Goal: Task Accomplishment & Management: Contribute content

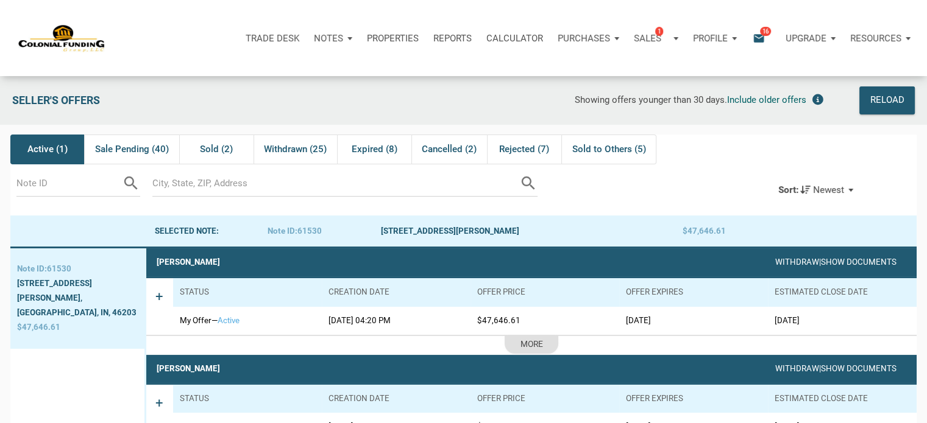
click at [336, 38] on p "Notes" at bounding box center [328, 38] width 29 height 11
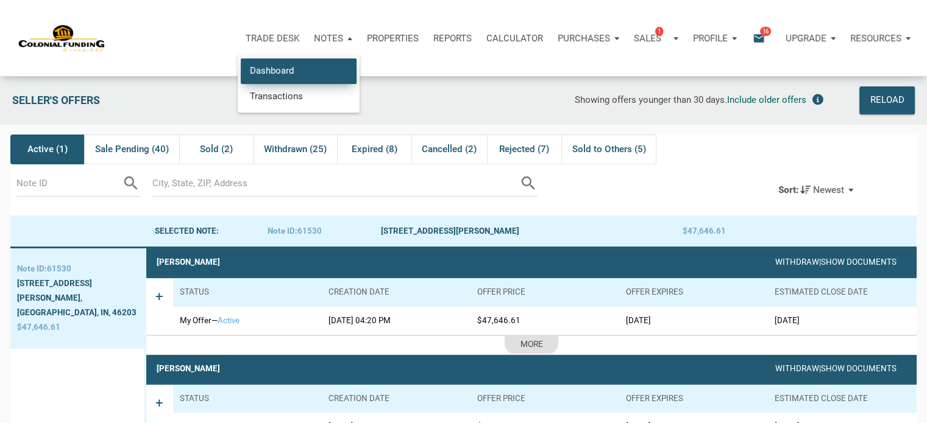
click at [294, 69] on link "Dashboard" at bounding box center [299, 70] width 116 height 25
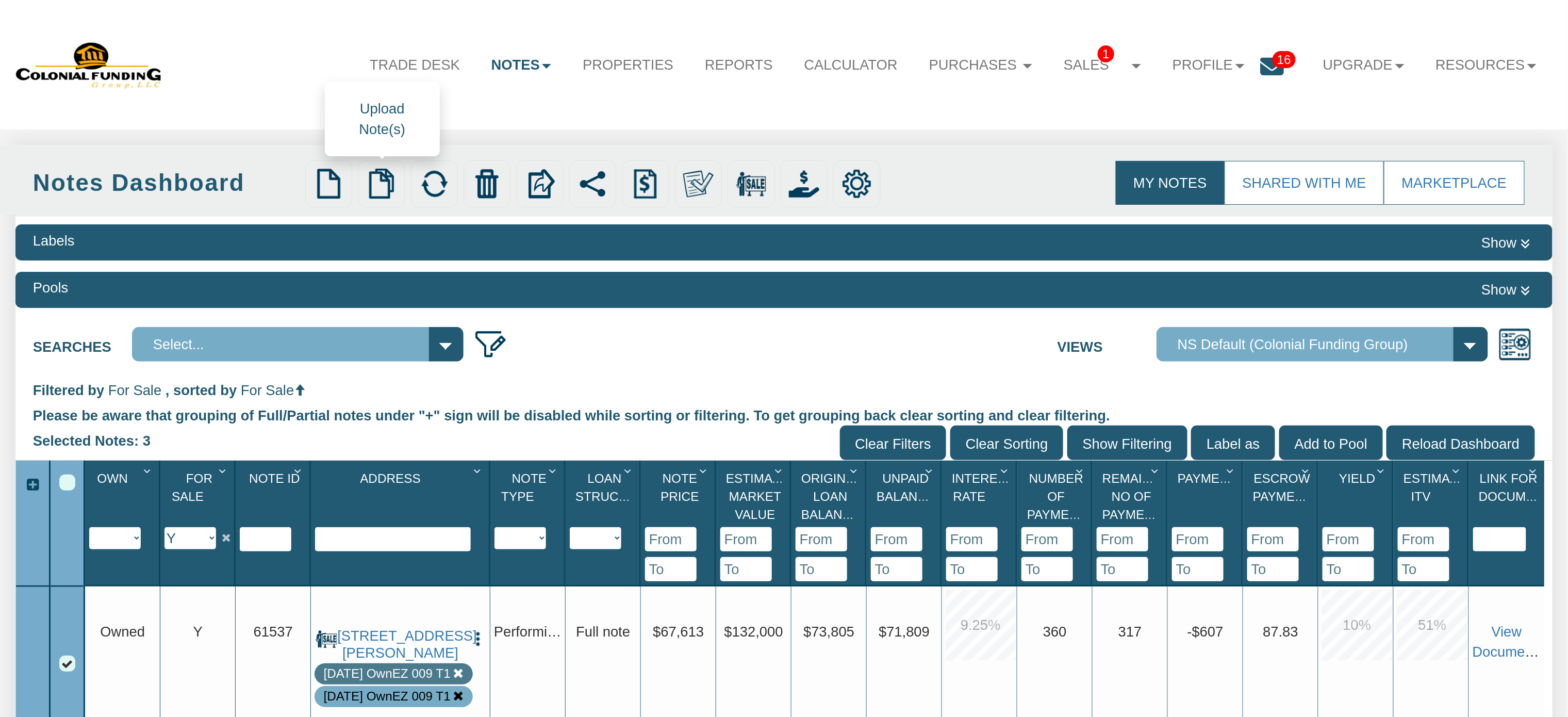
click at [382, 189] on img at bounding box center [382, 184] width 30 height 30
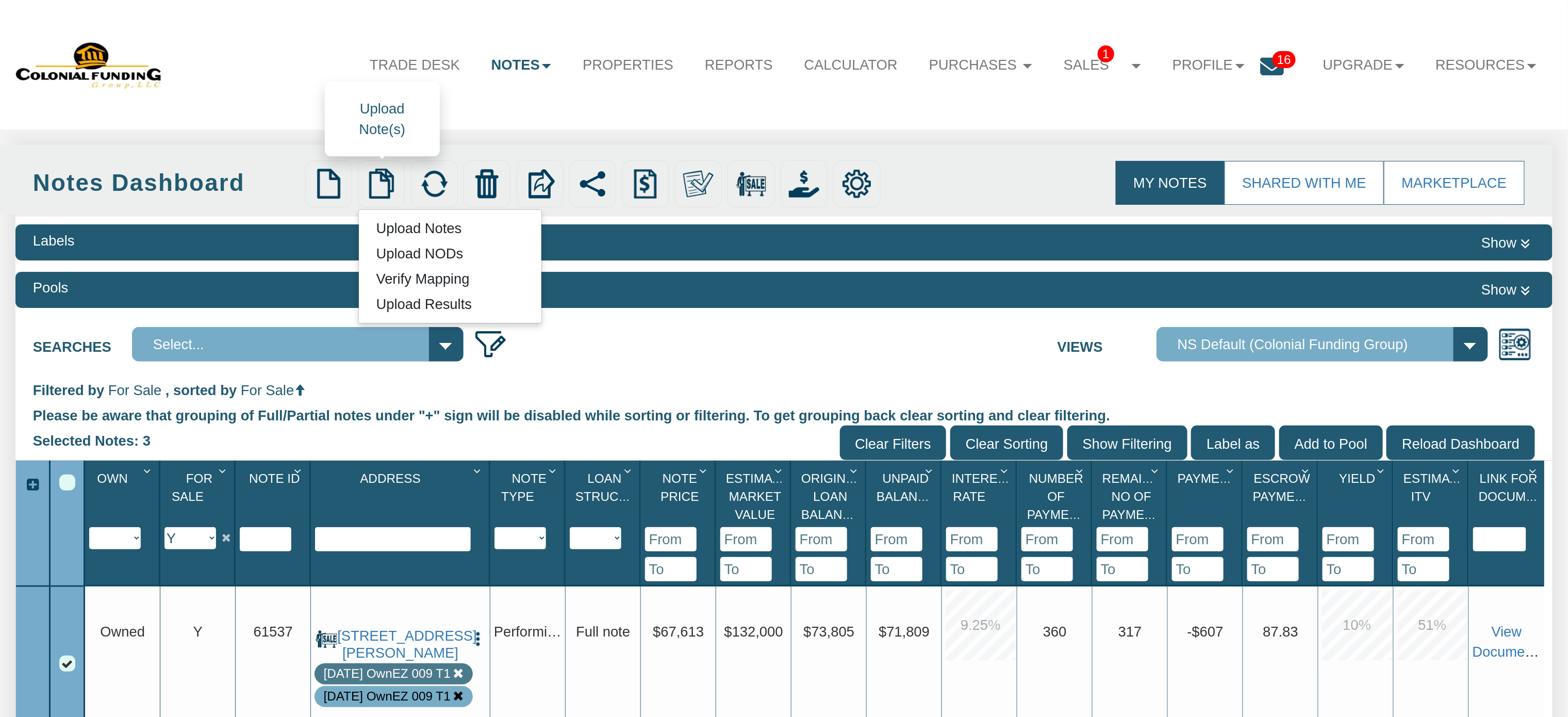
click at [404, 226] on link "Upload Notes" at bounding box center [419, 229] width 120 height 22
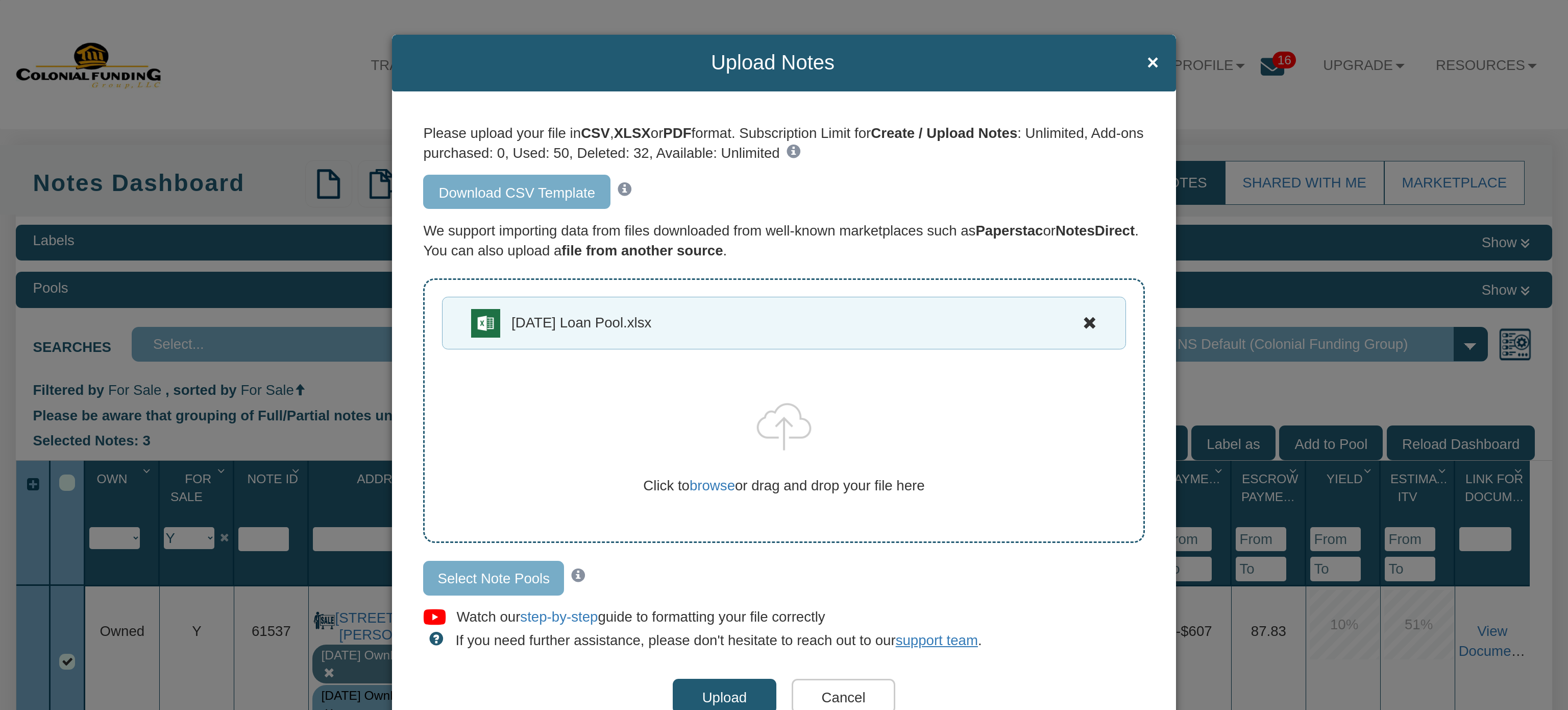
click at [479, 573] on input "Select Note Pools" at bounding box center [494, 578] width 141 height 34
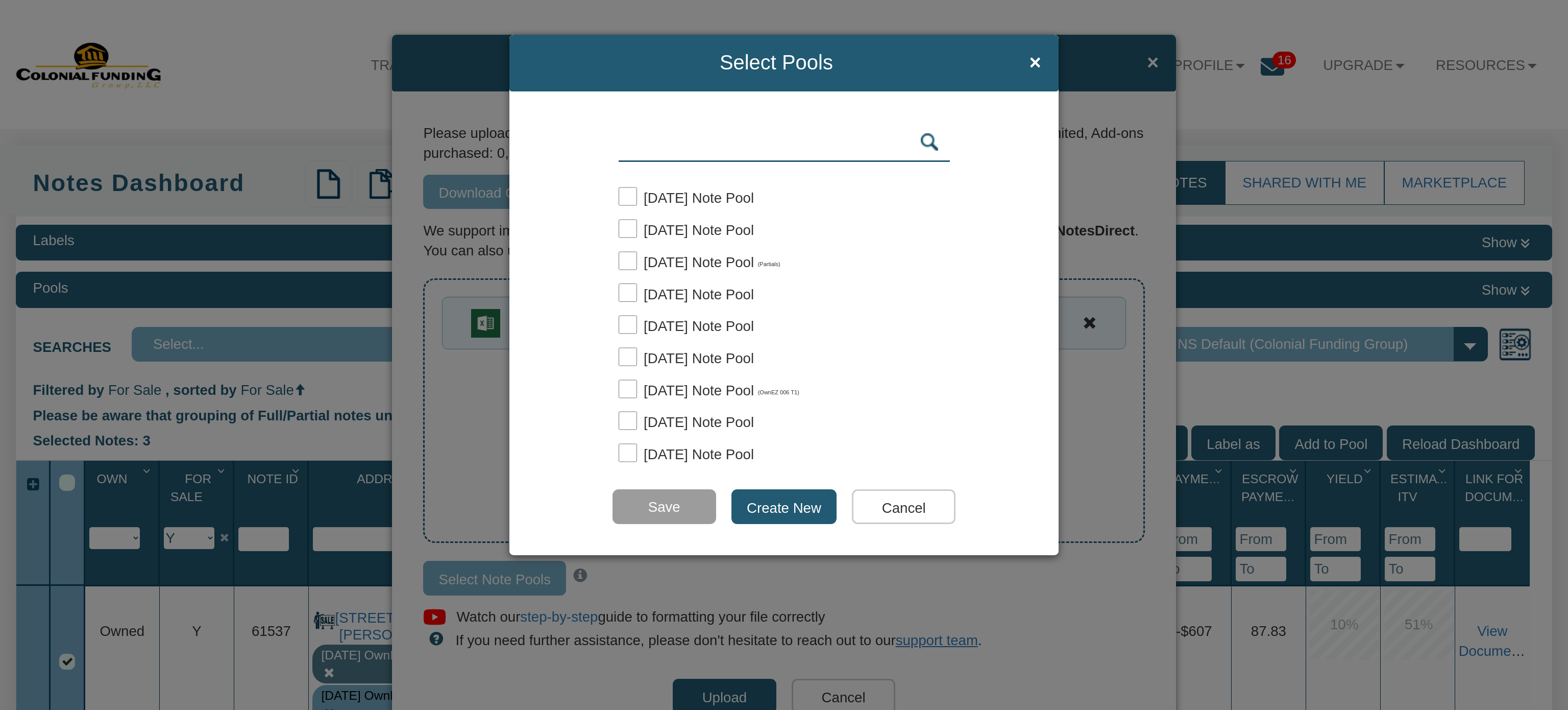
click at [646, 148] on input "text" at bounding box center [784, 143] width 331 height 39
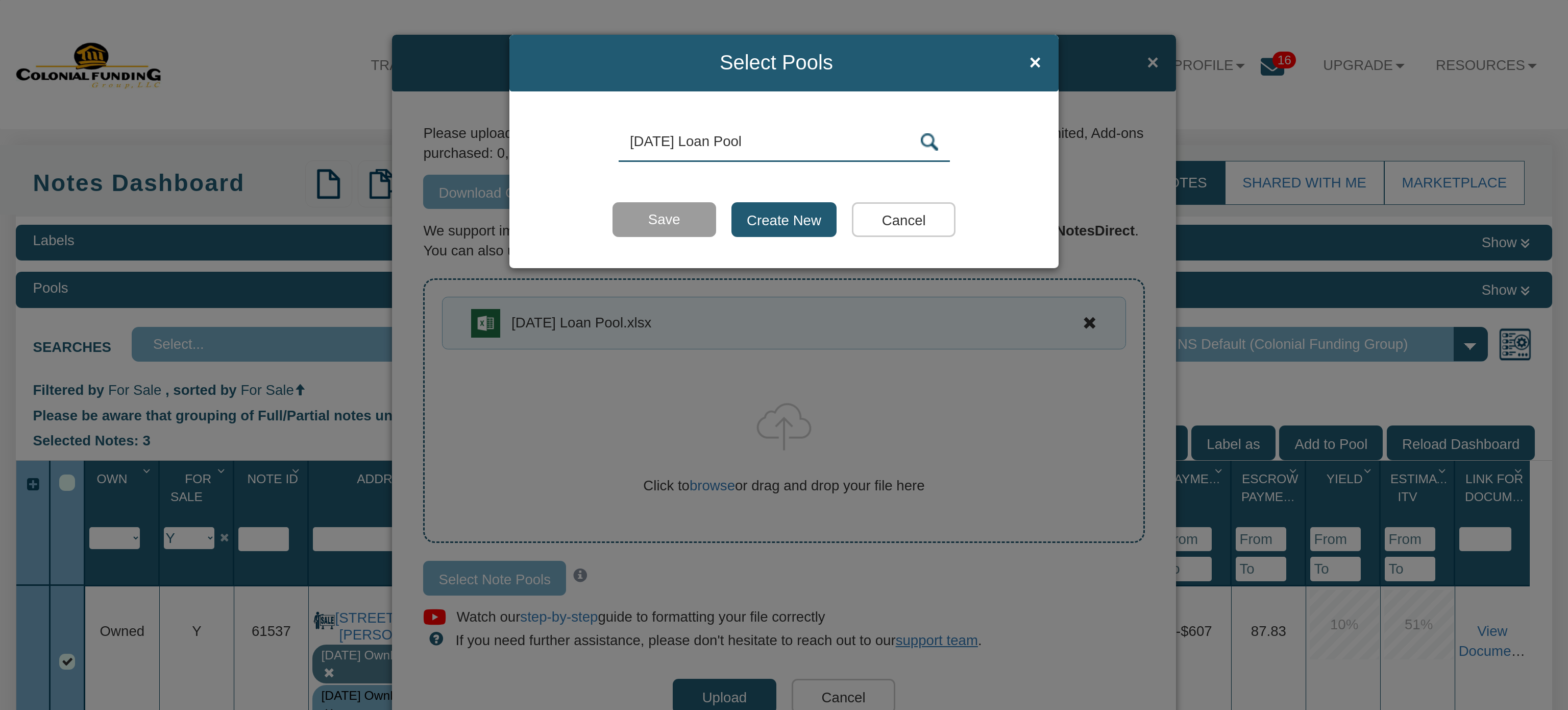
type input "9-25-25 Loan Pool"
click at [764, 223] on input "Create New" at bounding box center [784, 219] width 105 height 34
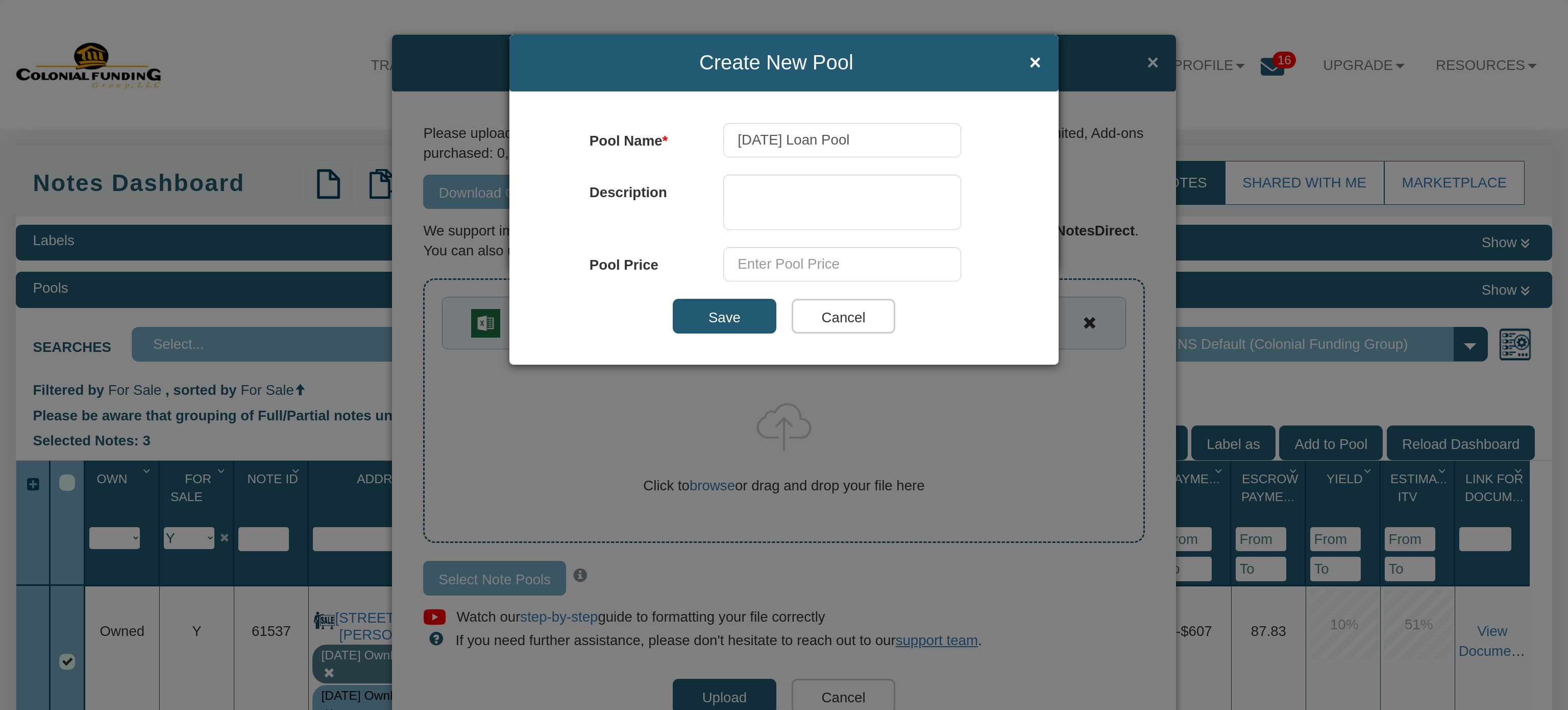
click at [710, 315] on input "Save" at bounding box center [725, 315] width 104 height 34
click at [724, 314] on input "Save" at bounding box center [725, 315] width 104 height 34
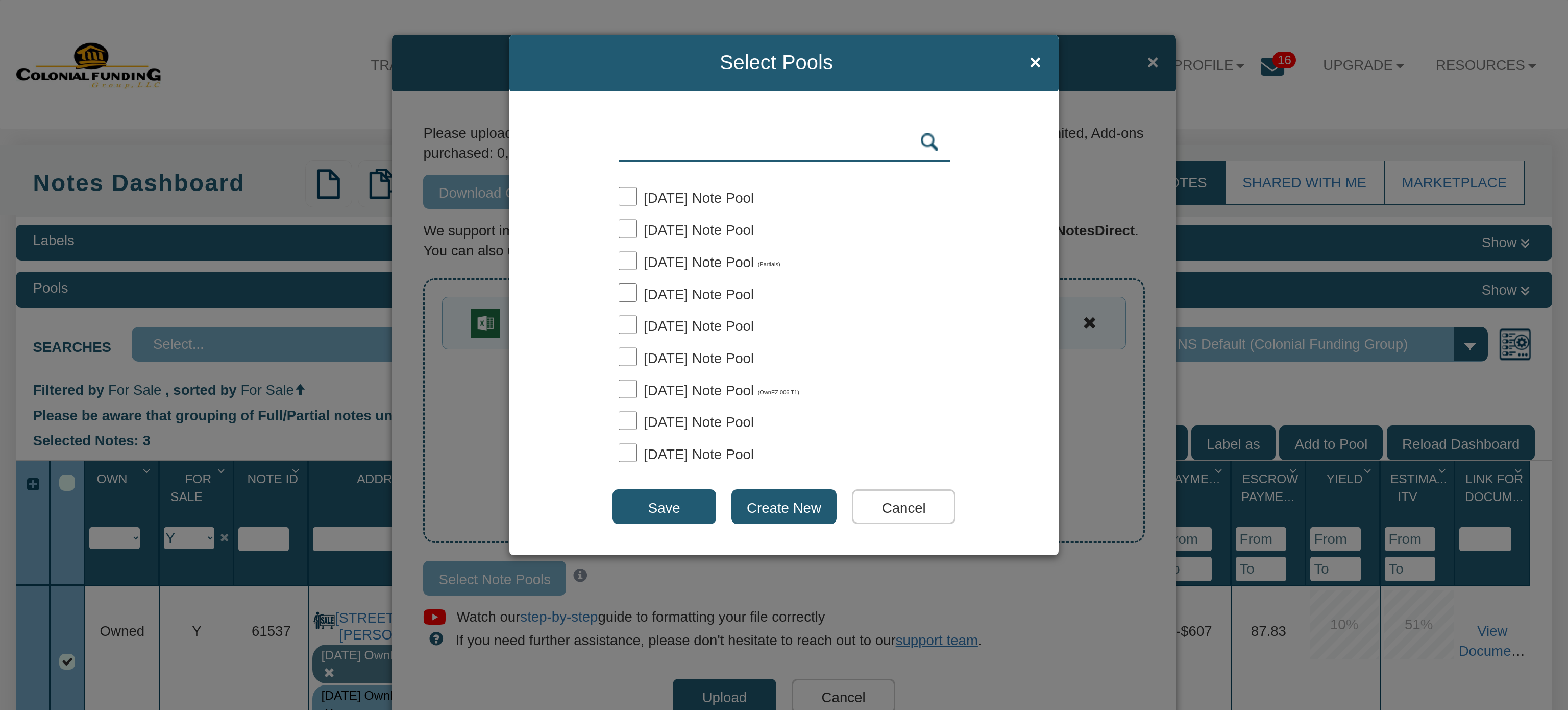
scroll to position [265, 0]
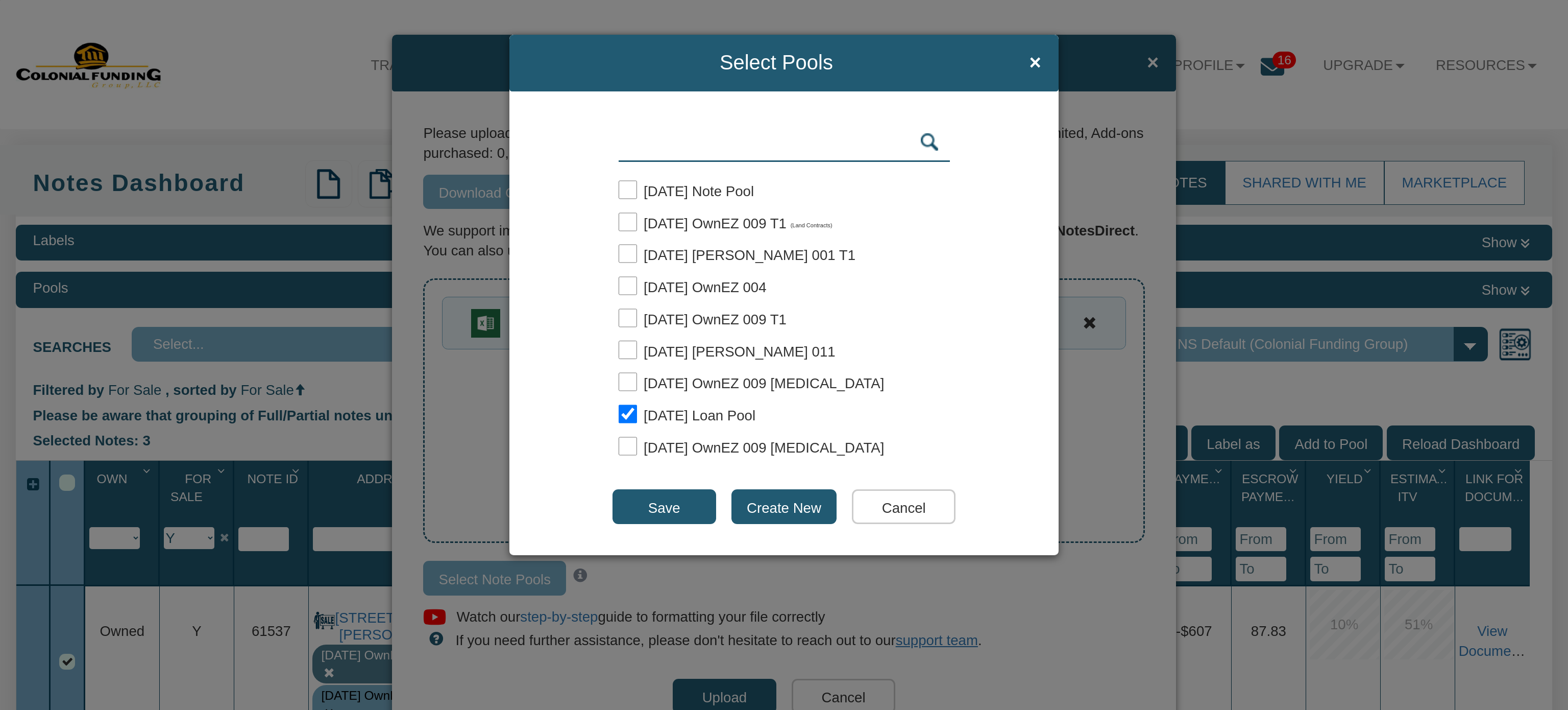
click at [672, 507] on input "Save" at bounding box center [665, 506] width 104 height 34
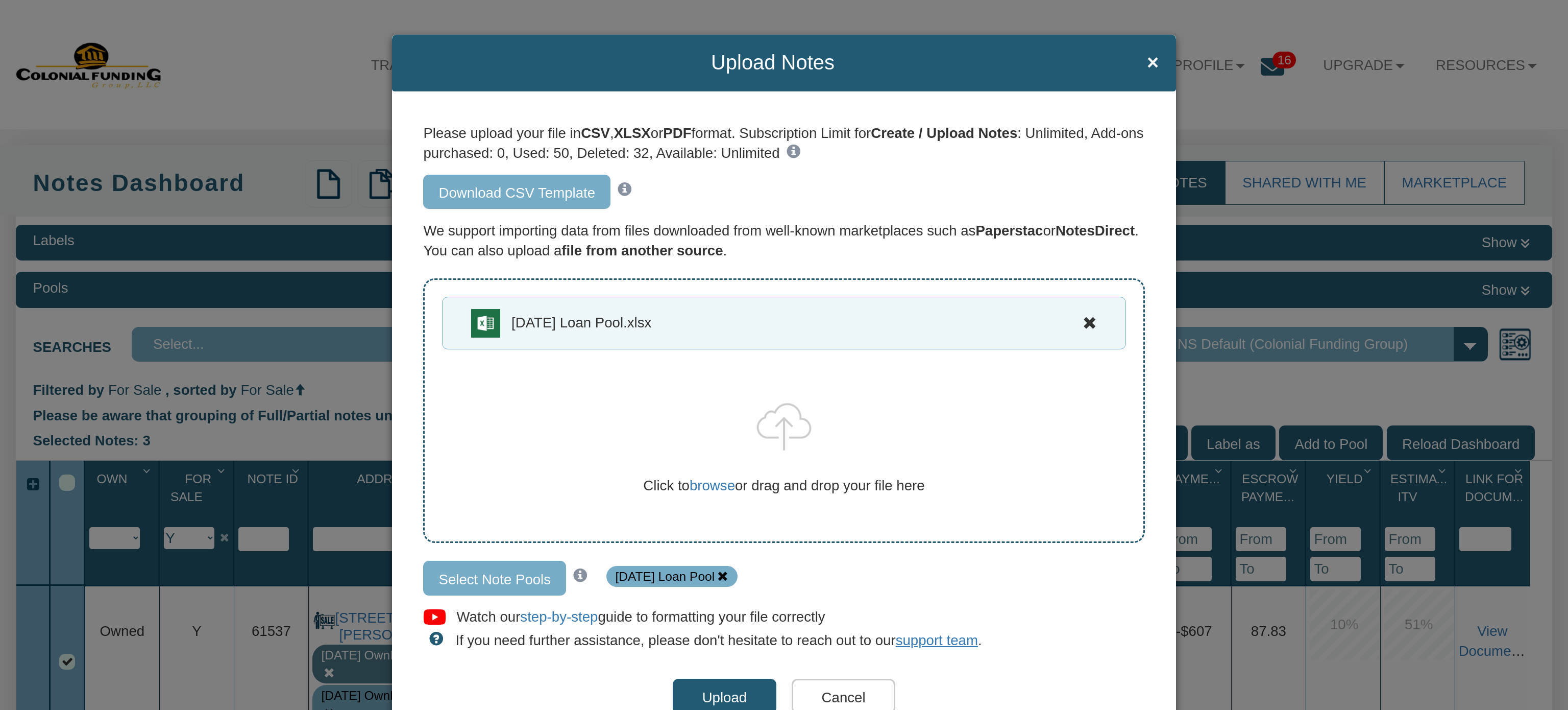
click at [723, 693] on input "Upload" at bounding box center [725, 696] width 104 height 34
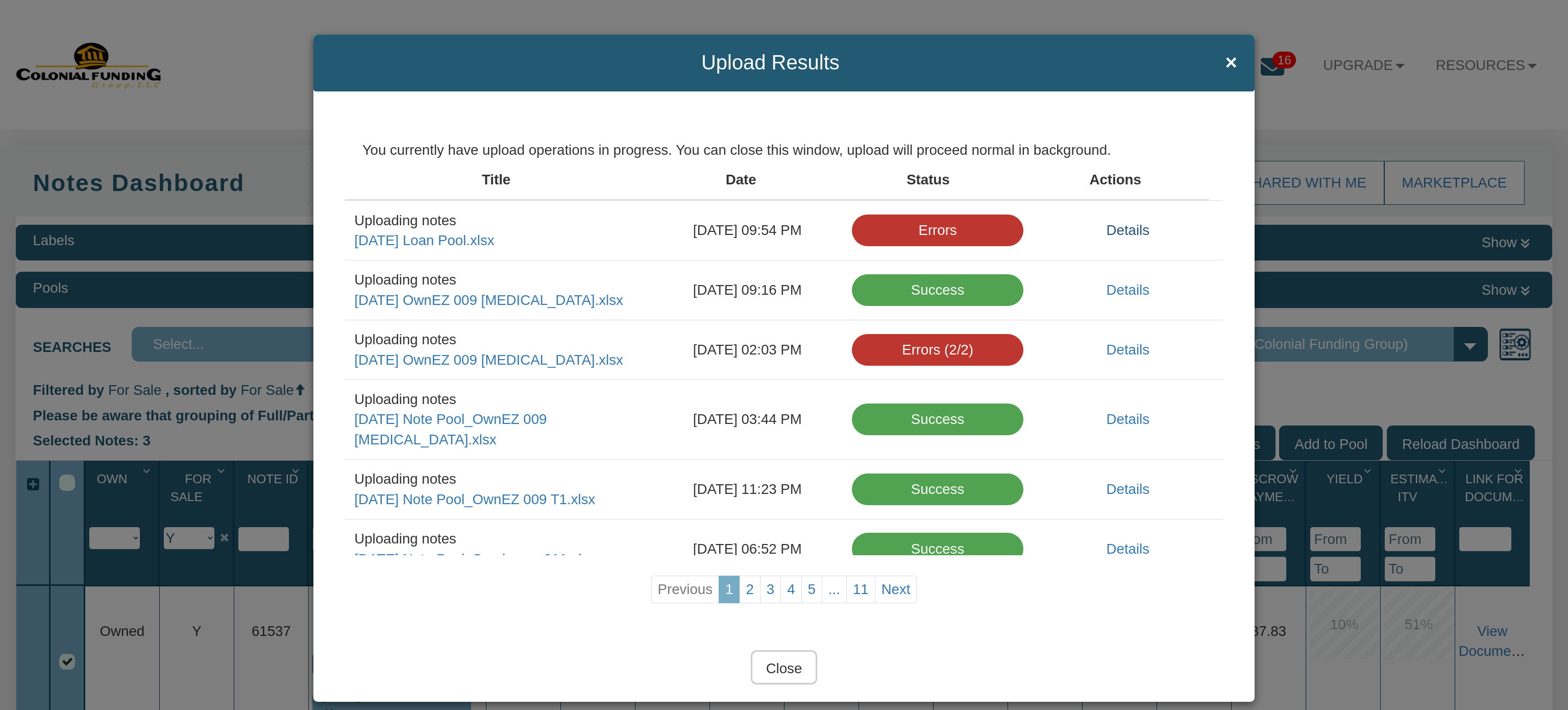
click at [1107, 232] on link "Details" at bounding box center [1128, 230] width 43 height 16
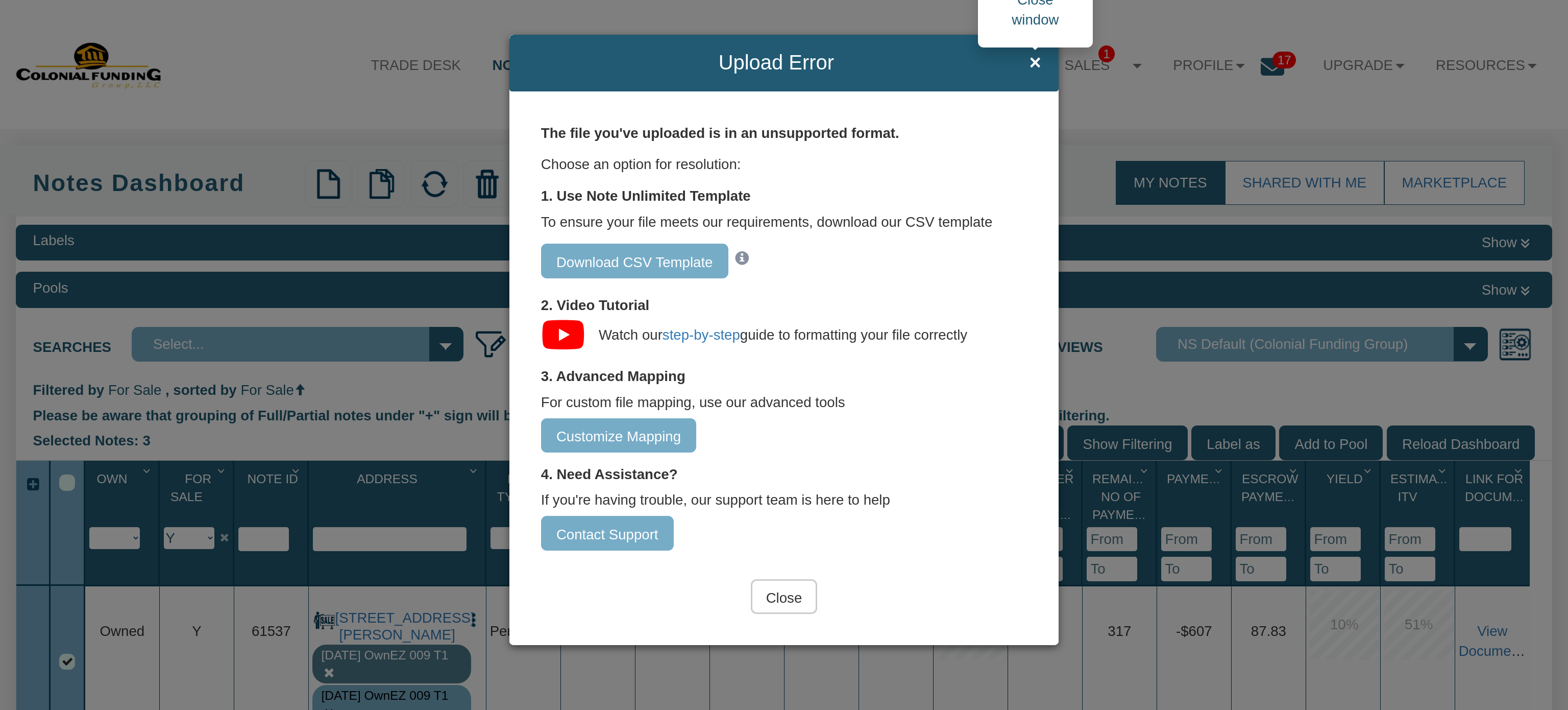
click at [1032, 54] on span "×" at bounding box center [1035, 63] width 12 height 23
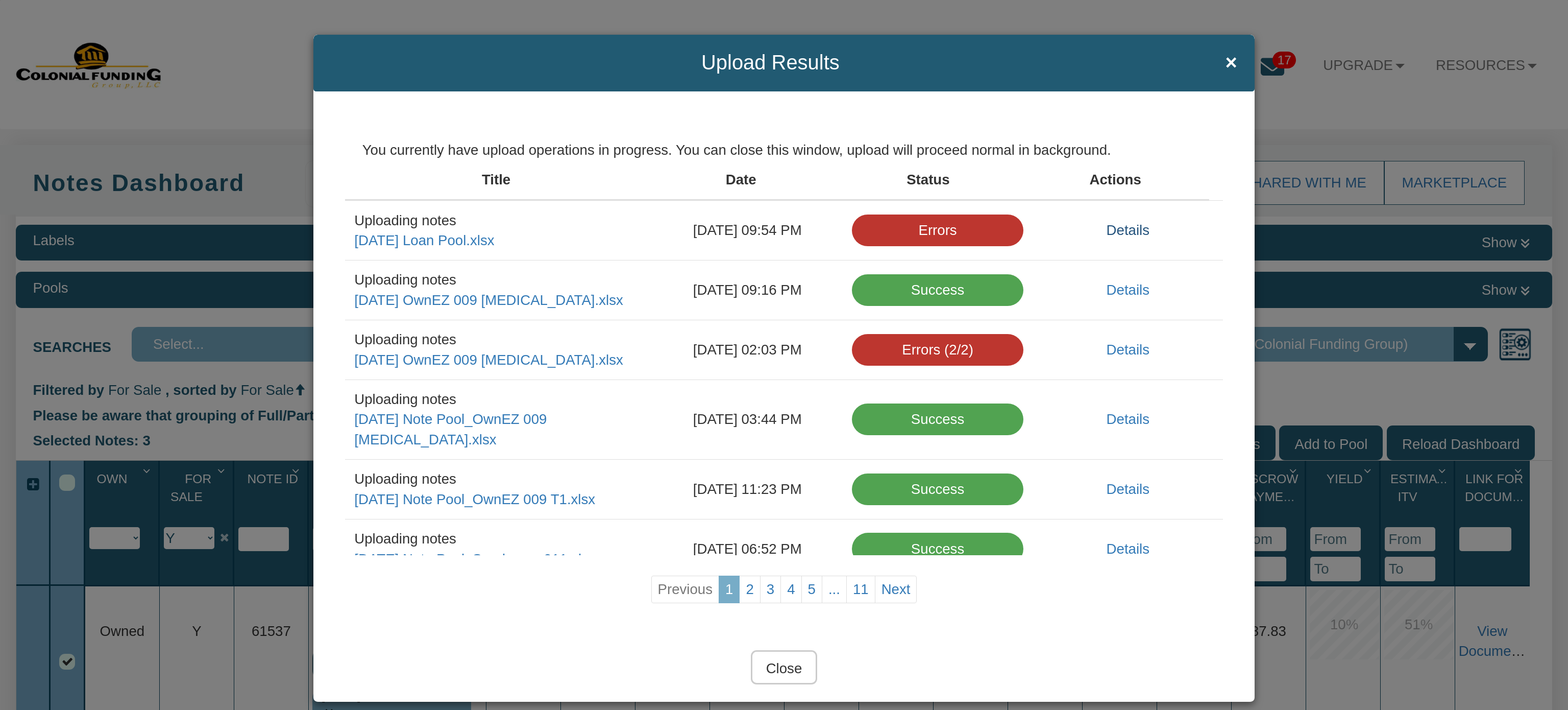
click at [1107, 235] on link "Details" at bounding box center [1128, 230] width 43 height 16
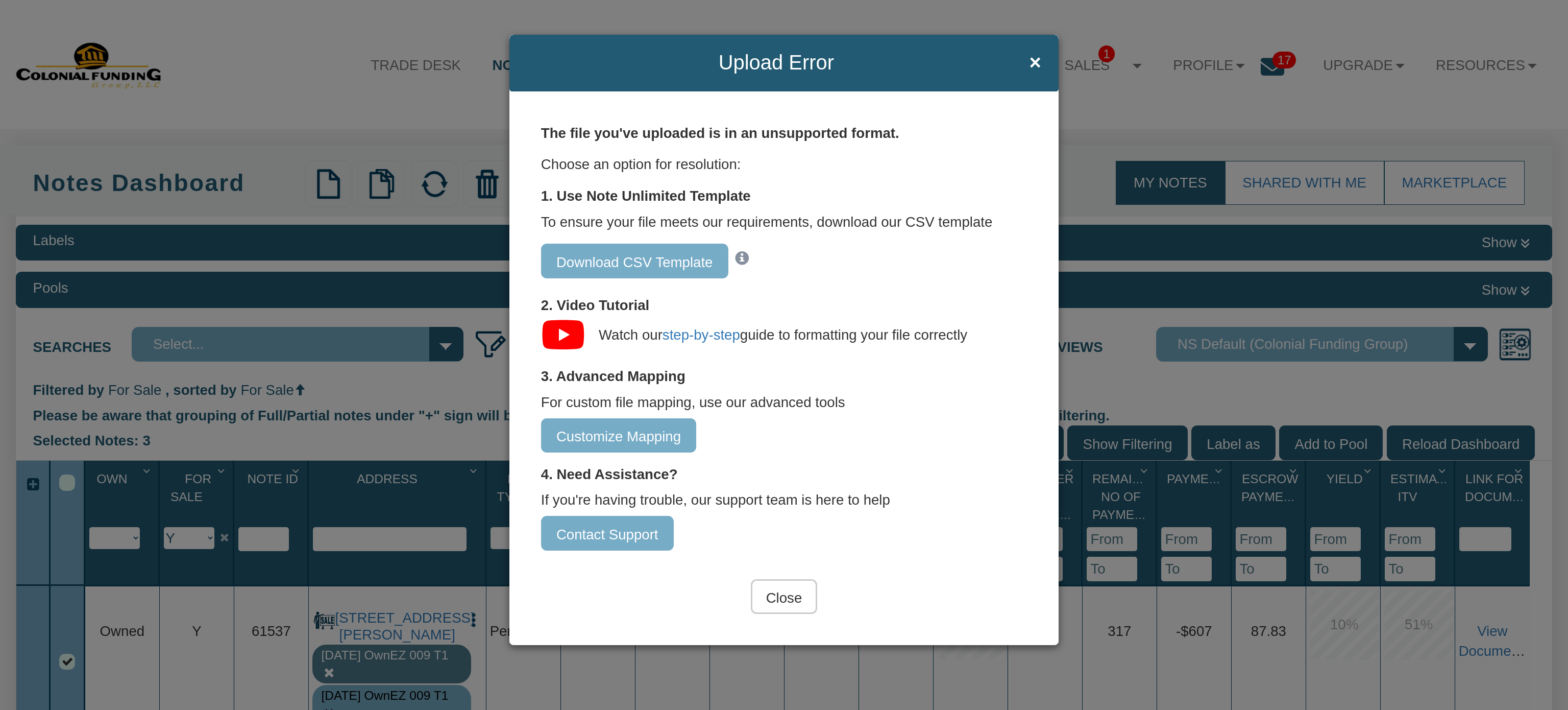
click at [782, 585] on input "Close" at bounding box center [784, 596] width 67 height 34
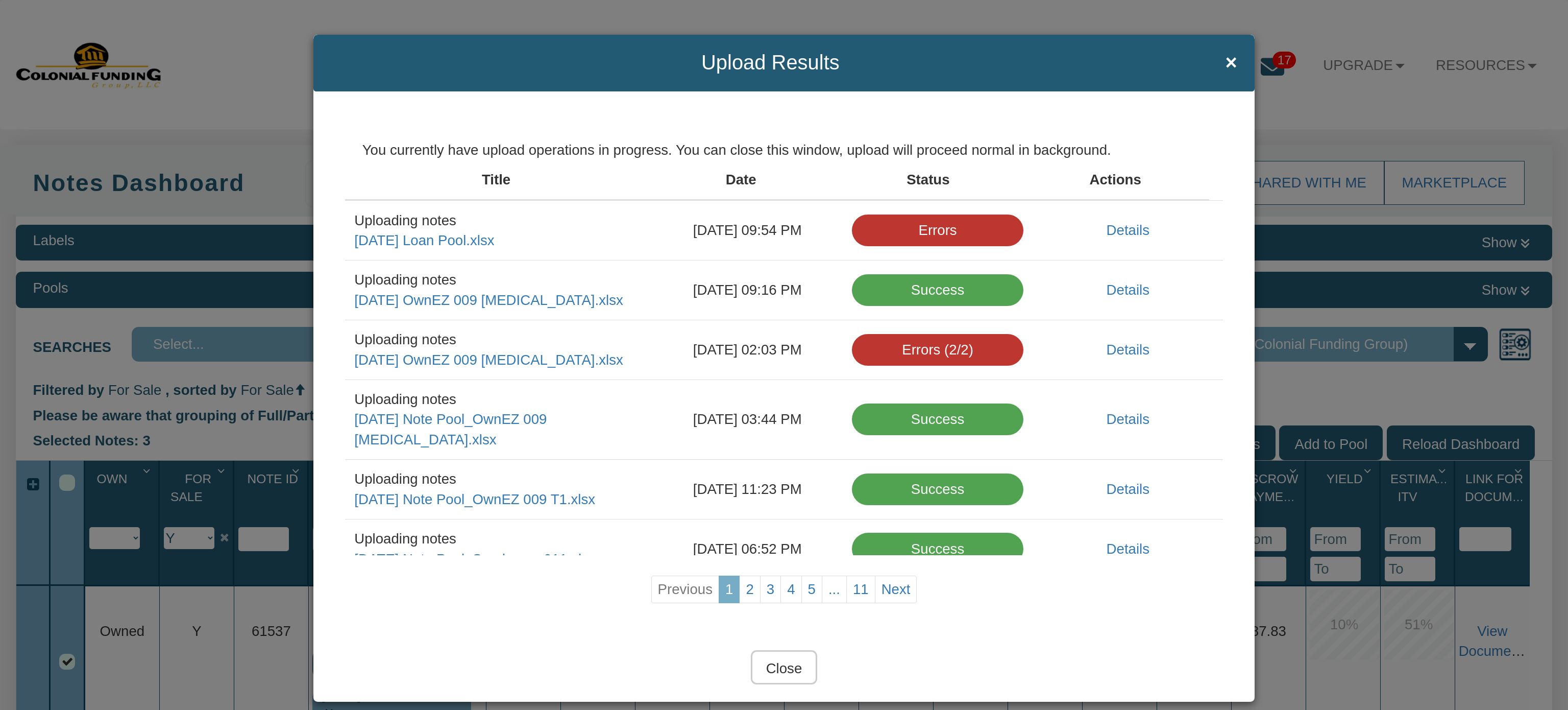
drag, startPoint x: 775, startPoint y: 677, endPoint x: 485, endPoint y: 440, distance: 374.5
click at [775, 677] on input "Close" at bounding box center [784, 667] width 67 height 34
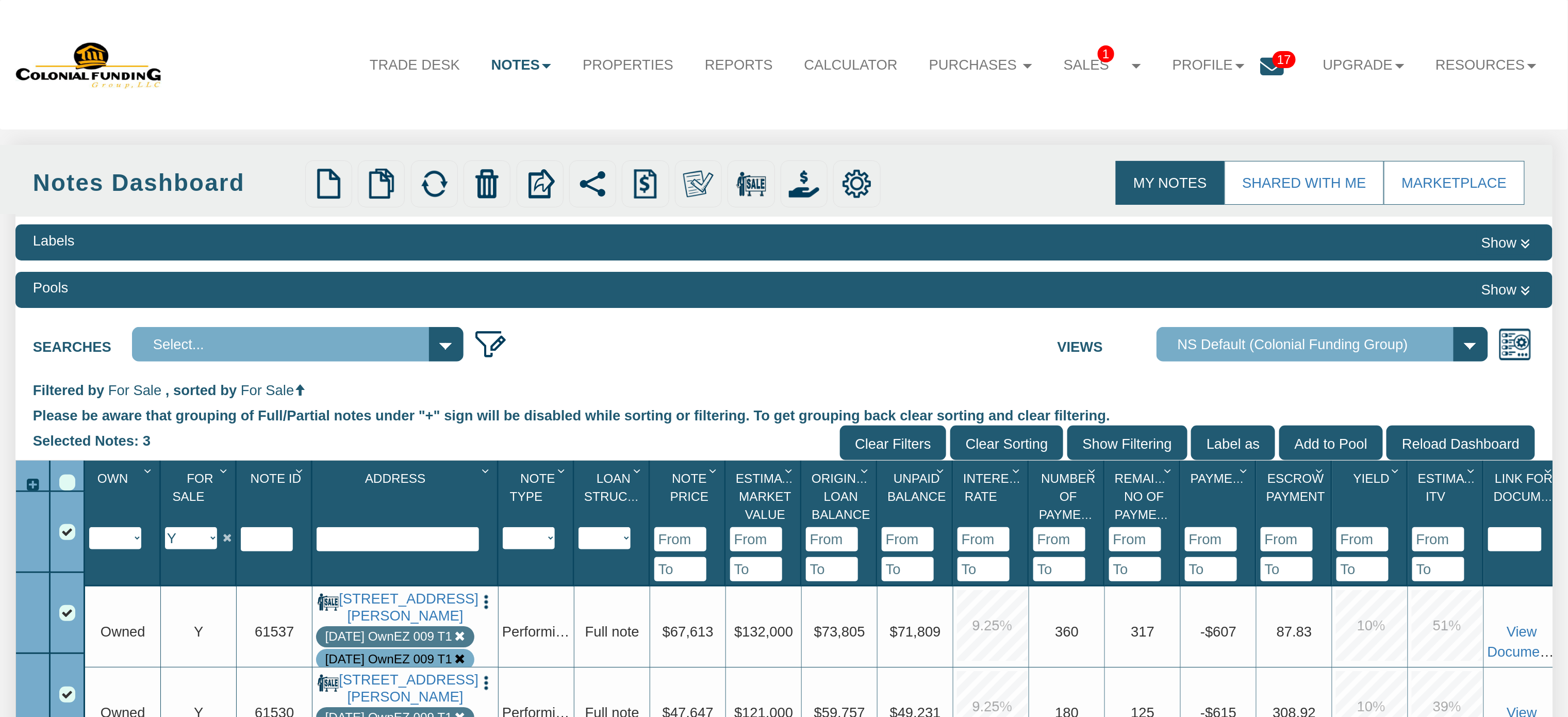
click at [383, 185] on img at bounding box center [382, 184] width 30 height 30
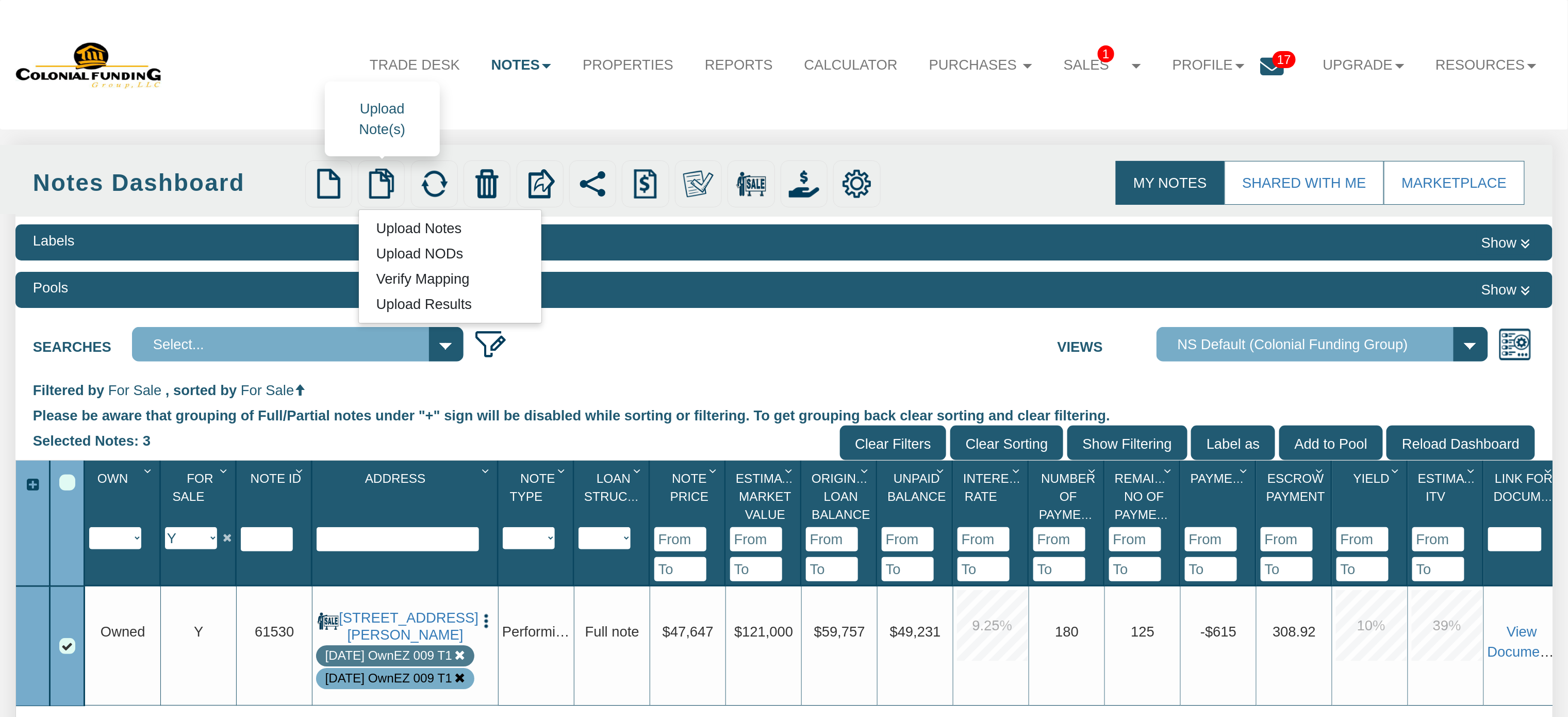
click at [423, 234] on link "Upload Notes" at bounding box center [419, 229] width 120 height 22
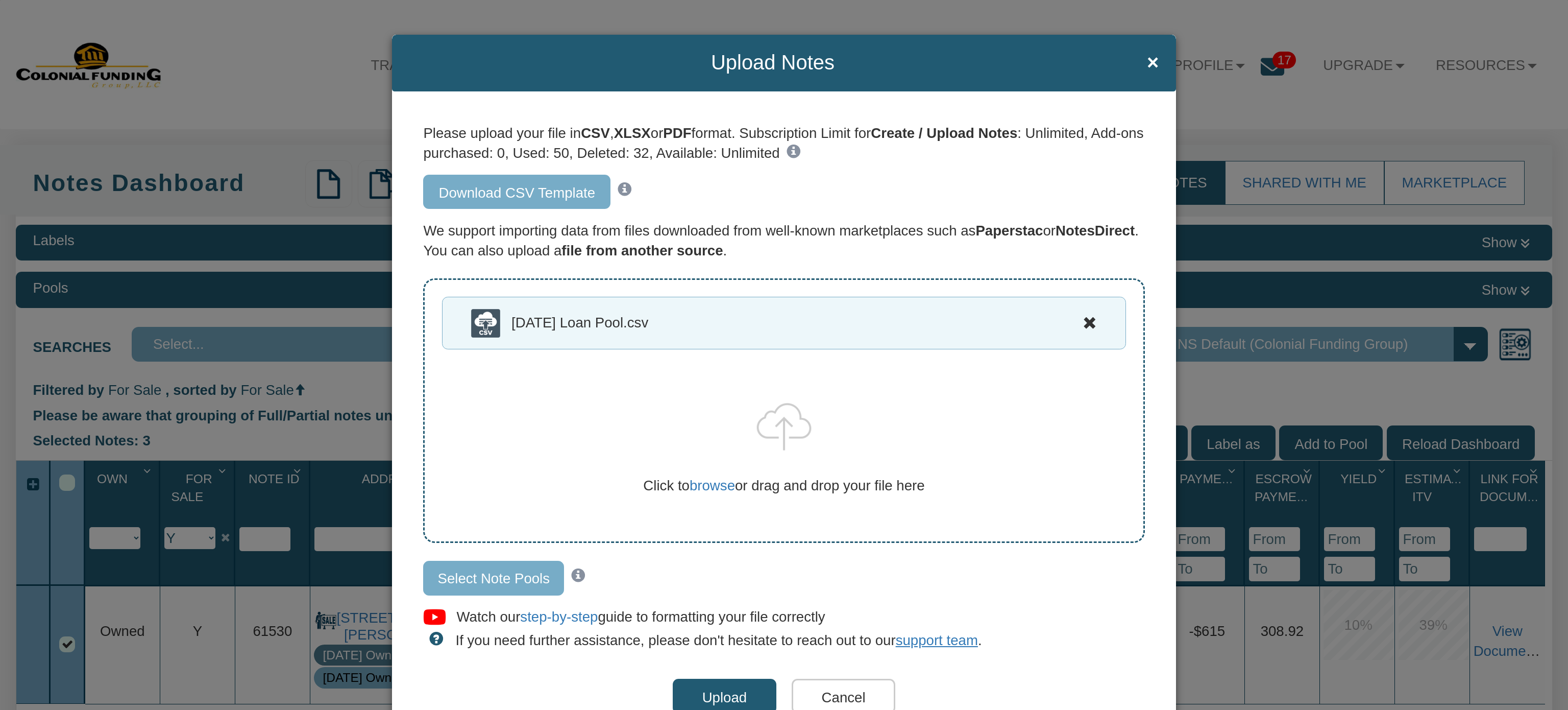
click at [473, 582] on input "Select Note Pools" at bounding box center [494, 578] width 141 height 34
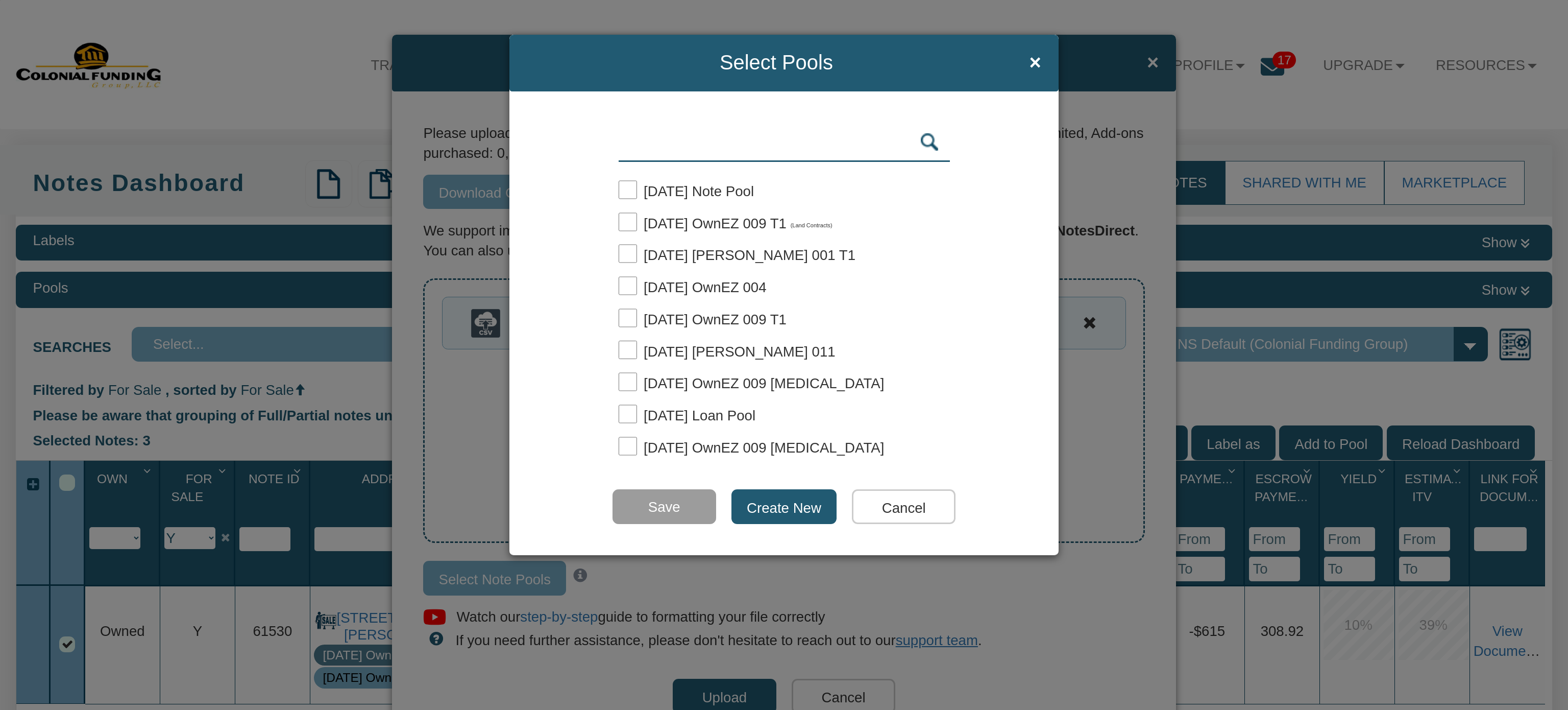
click at [682, 407] on span "9-25-25 Loan Pool" at bounding box center [699, 415] width 111 height 16
checkbox input "true"
click at [644, 514] on input "Save" at bounding box center [665, 506] width 104 height 34
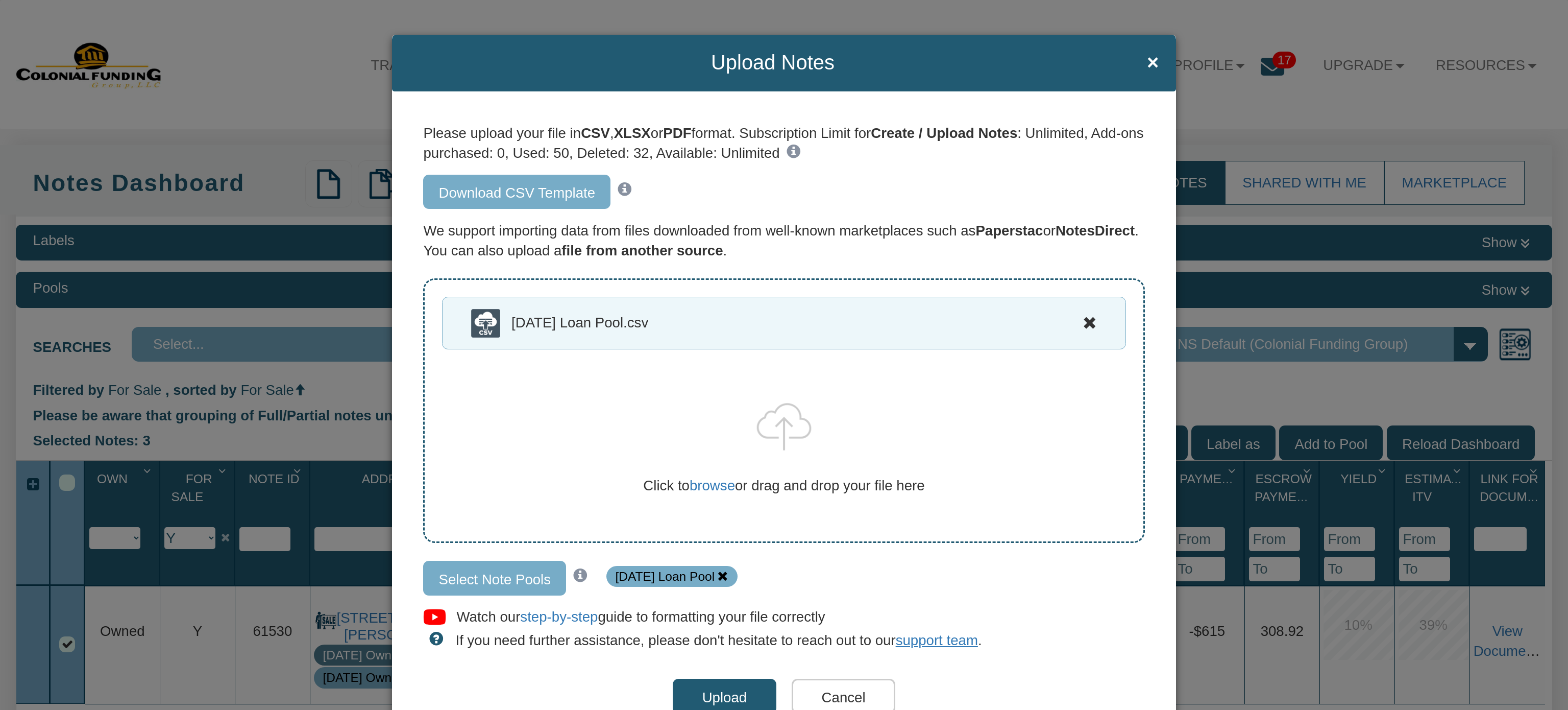
click at [706, 692] on input "Upload" at bounding box center [725, 696] width 104 height 34
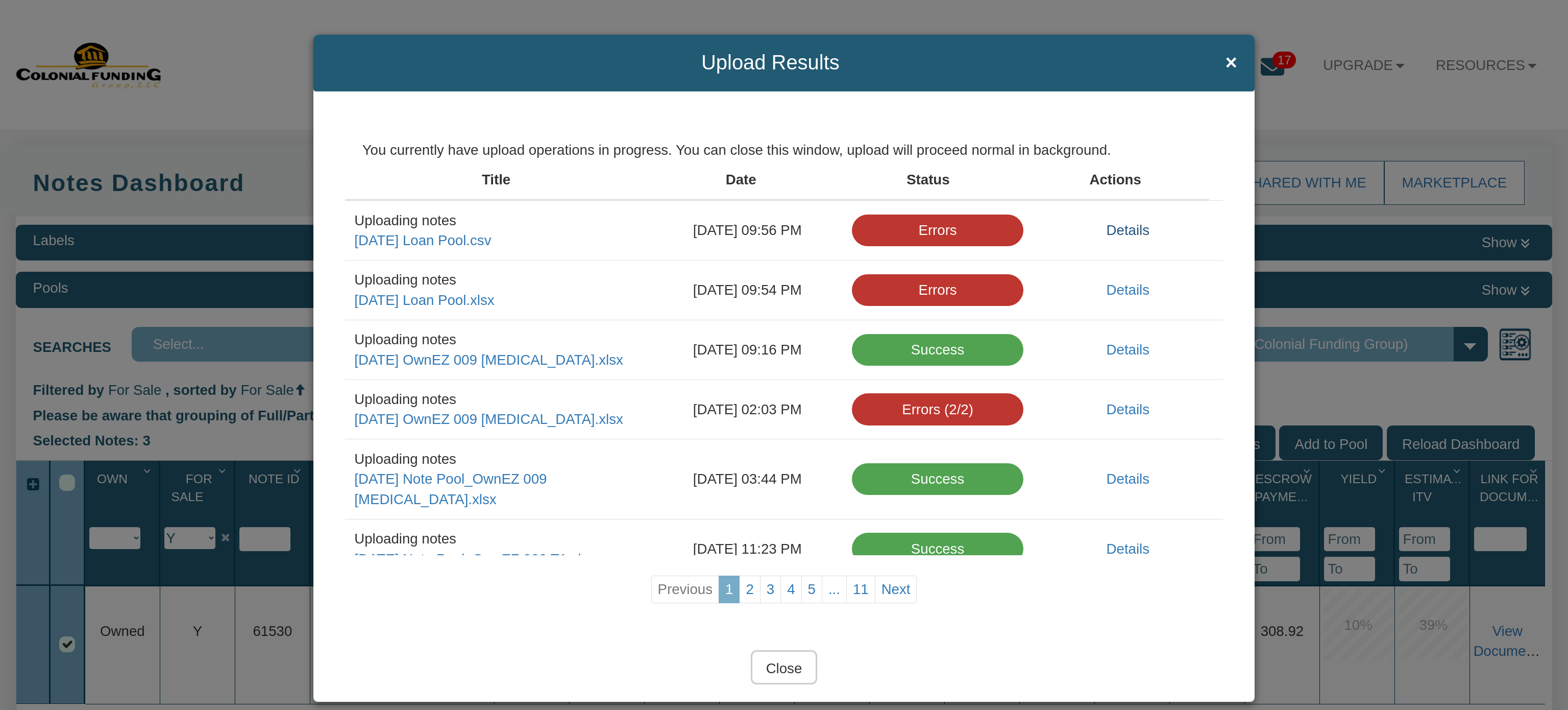
click at [1107, 228] on link "Details" at bounding box center [1128, 230] width 43 height 16
